Goal: Information Seeking & Learning: Check status

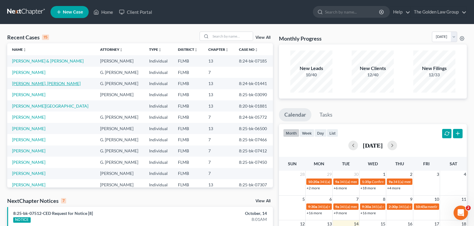
click at [32, 83] on link "[PERSON_NAME], [PERSON_NAME]" at bounding box center [46, 83] width 69 height 5
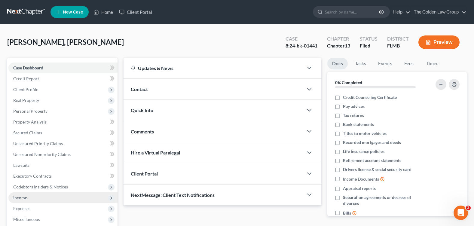
click at [50, 197] on span "Income" at bounding box center [62, 197] width 109 height 11
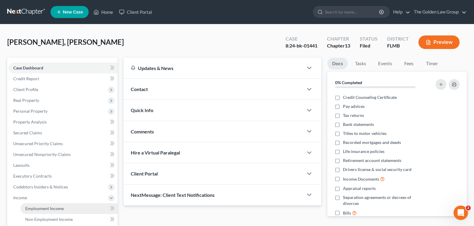
click at [61, 209] on span "Employment Income" at bounding box center [44, 208] width 38 height 5
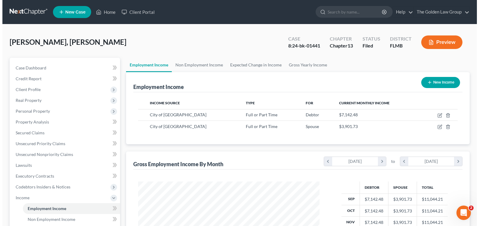
scroll to position [108, 193]
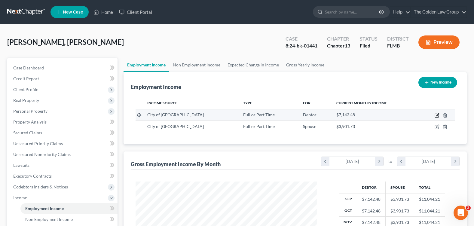
click at [436, 114] on icon "button" at bounding box center [437, 115] width 5 height 5
select select "0"
select select "9"
select select "0"
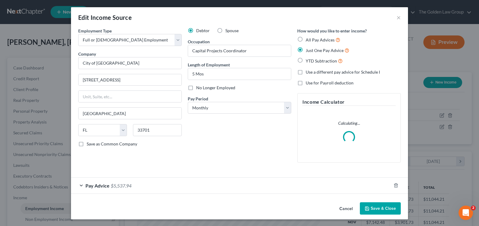
scroll to position [1, 0]
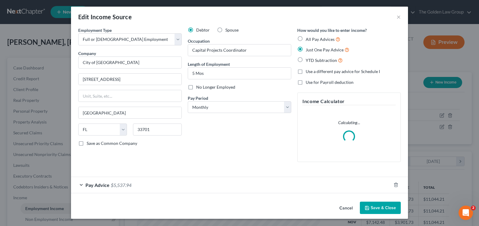
click at [77, 185] on div "Pay Advice $5,537.94" at bounding box center [231, 185] width 320 height 16
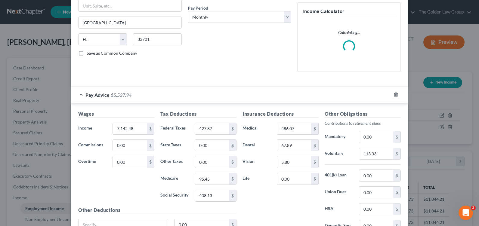
scroll to position [121, 0]
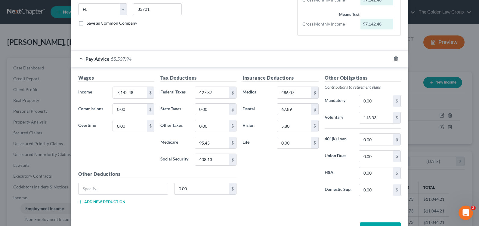
click at [304, 175] on div "Insurance Deductions Medical 486.07 $ Dental 67.89 $ Vision 5.80 $ Life 0.00 $" at bounding box center [280, 137] width 82 height 127
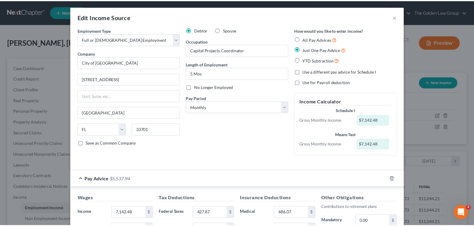
scroll to position [142, 0]
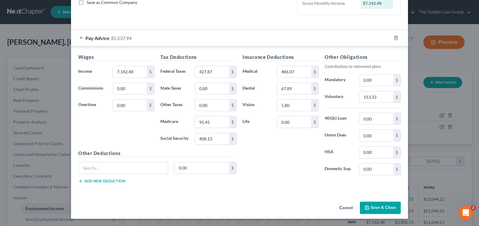
click at [371, 210] on button "Save & Close" at bounding box center [379, 208] width 41 height 13
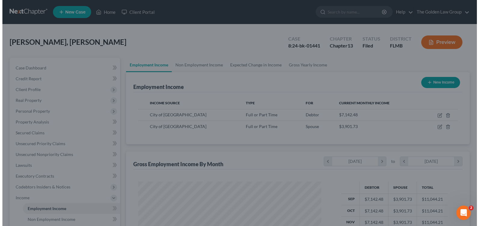
scroll to position [300467, 300382]
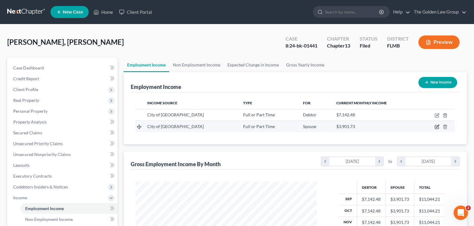
click at [437, 127] on icon "button" at bounding box center [437, 126] width 3 height 3
select select "0"
select select "9"
select select "2"
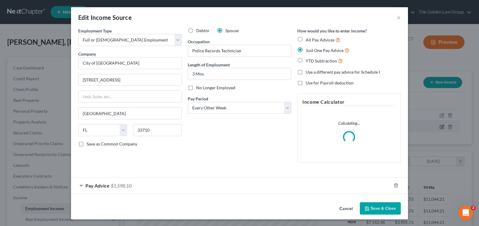
scroll to position [108, 195]
click at [196, 164] on div "Debtor Spouse Occupation Police Records Technician Length of Employment 3 Mos. …" at bounding box center [239, 98] width 109 height 140
click at [75, 184] on div "Pay Advice $1,598.10" at bounding box center [231, 186] width 320 height 16
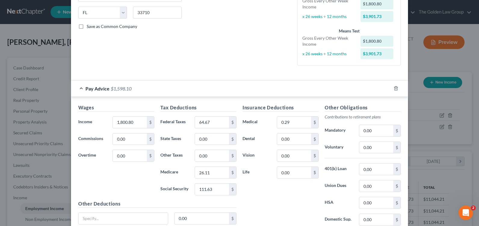
scroll to position [87, 0]
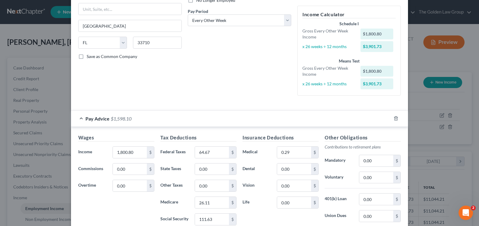
click at [173, 87] on div "Employment Type * Select Full or [DEMOGRAPHIC_DATA] Employment Self Employment …" at bounding box center [129, 20] width 109 height 160
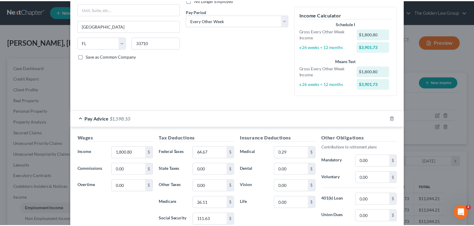
scroll to position [0, 0]
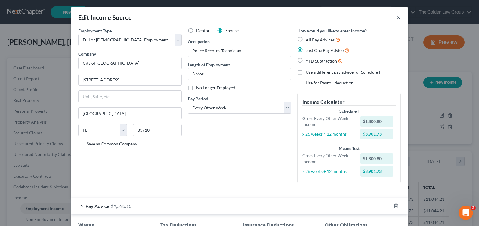
click at [396, 18] on button "×" at bounding box center [398, 17] width 4 height 7
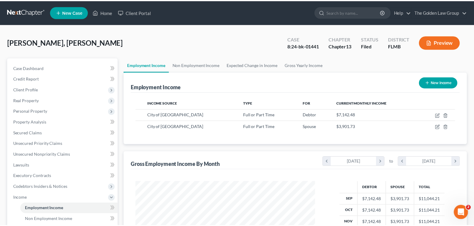
scroll to position [300467, 300382]
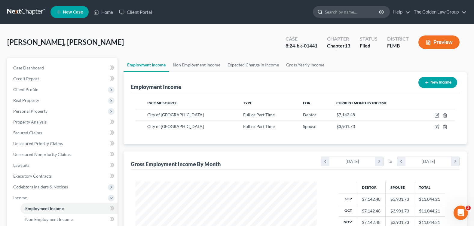
click at [344, 15] on input "search" at bounding box center [352, 11] width 55 height 11
type input "heuther"
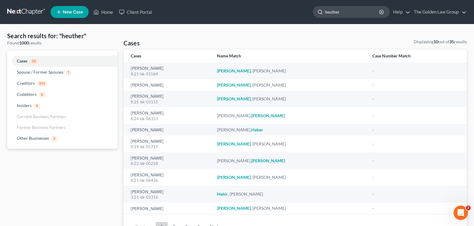
drag, startPoint x: 341, startPoint y: 13, endPoint x: 323, endPoint y: 13, distance: 18.0
click at [323, 13] on div "heuther" at bounding box center [351, 12] width 77 height 12
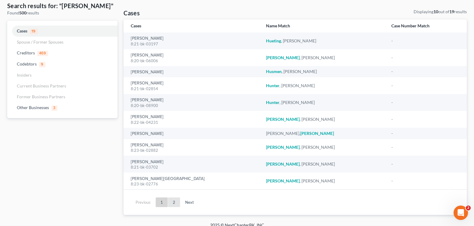
click at [174, 202] on link "2" at bounding box center [174, 202] width 12 height 10
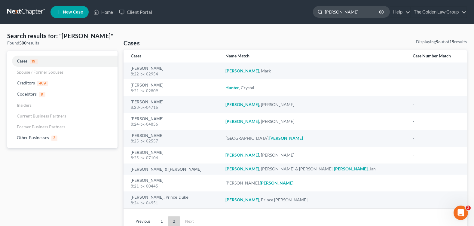
drag, startPoint x: 341, startPoint y: 10, endPoint x: 317, endPoint y: 11, distance: 24.1
click at [317, 11] on div "[PERSON_NAME]" at bounding box center [351, 12] width 77 height 12
type input "elisha"
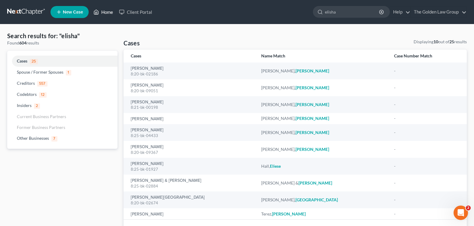
click at [104, 11] on link "Home" at bounding box center [103, 12] width 26 height 11
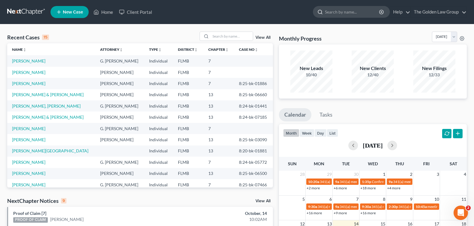
click at [345, 11] on input "search" at bounding box center [352, 11] width 55 height 11
click at [342, 11] on input "search" at bounding box center [352, 11] width 55 height 11
type input "a"
type input "alecki"
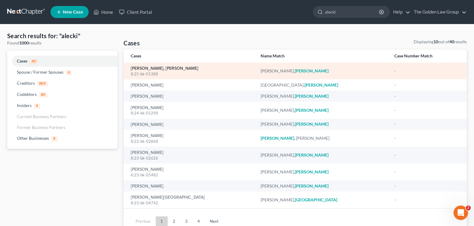
click at [146, 69] on link "[PERSON_NAME], [PERSON_NAME]" at bounding box center [165, 68] width 68 height 4
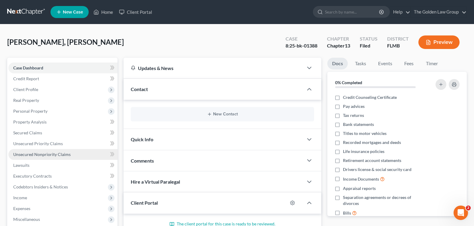
scroll to position [90, 0]
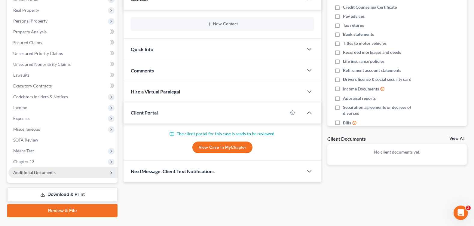
click at [40, 173] on span "Additional Documents" at bounding box center [34, 172] width 42 height 5
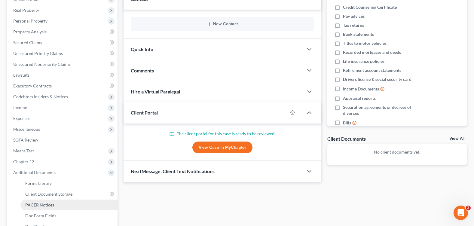
click at [44, 203] on span "PACER Notices" at bounding box center [39, 204] width 29 height 5
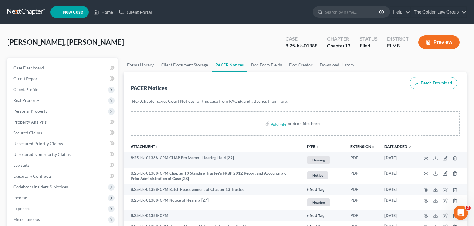
click at [177, 41] on div "Cespedes Rondon, Alecki Upgraded Case 8:25-bk-01388 Chapter Chapter 13 Status F…" at bounding box center [237, 45] width 460 height 26
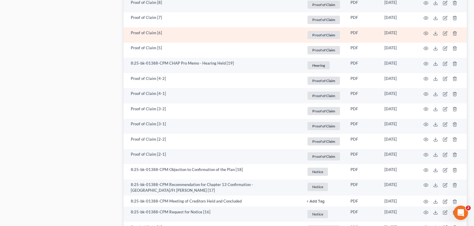
scroll to position [571, 0]
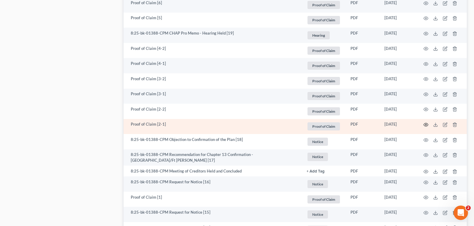
click at [425, 124] on circle "button" at bounding box center [425, 124] width 1 height 1
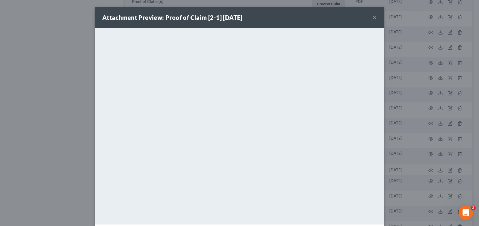
drag, startPoint x: 373, startPoint y: 16, endPoint x: 373, endPoint y: 27, distance: 11.1
click at [373, 16] on button "×" at bounding box center [374, 17] width 4 height 7
